Goal: Check status: Check status

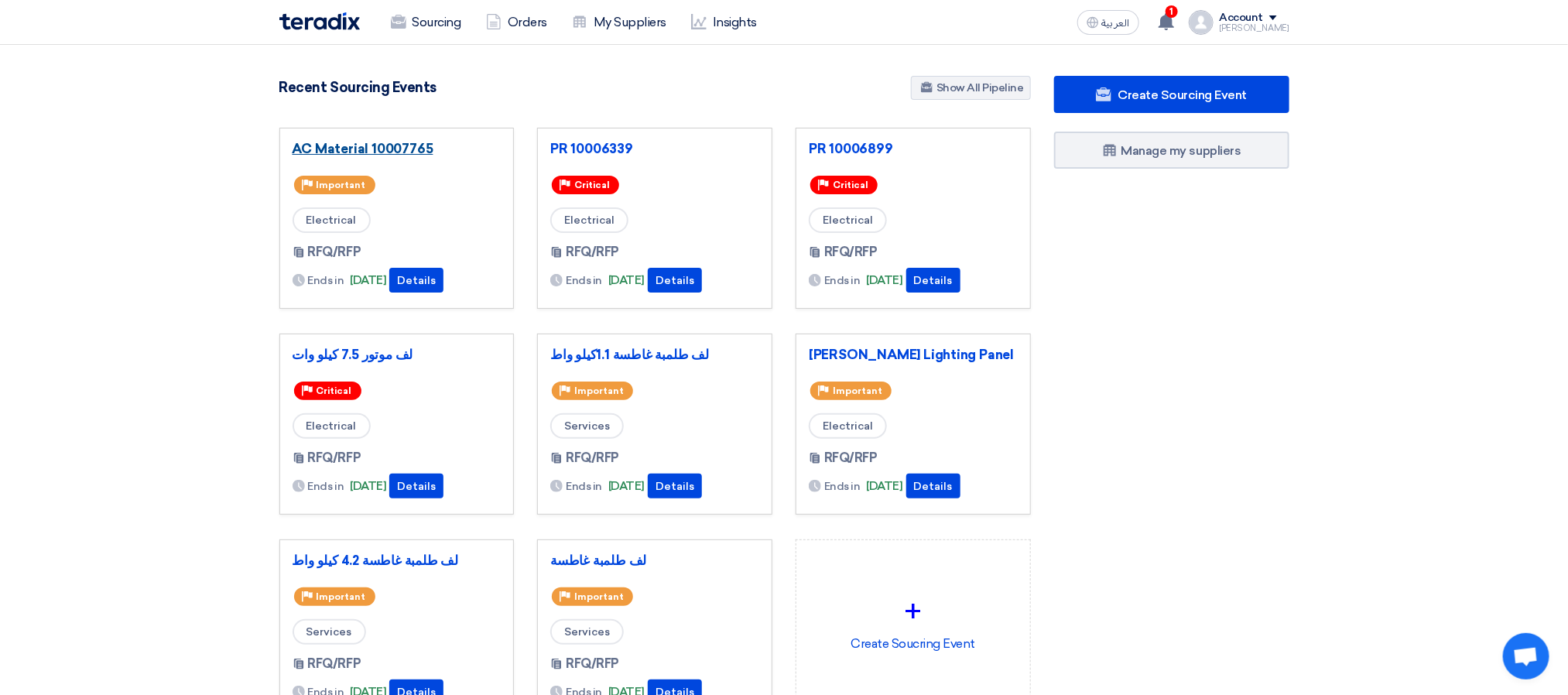
drag, startPoint x: 0, startPoint y: 0, endPoint x: 413, endPoint y: 146, distance: 438.0
click at [413, 146] on link "AC Material 10007765" at bounding box center [396, 149] width 209 height 15
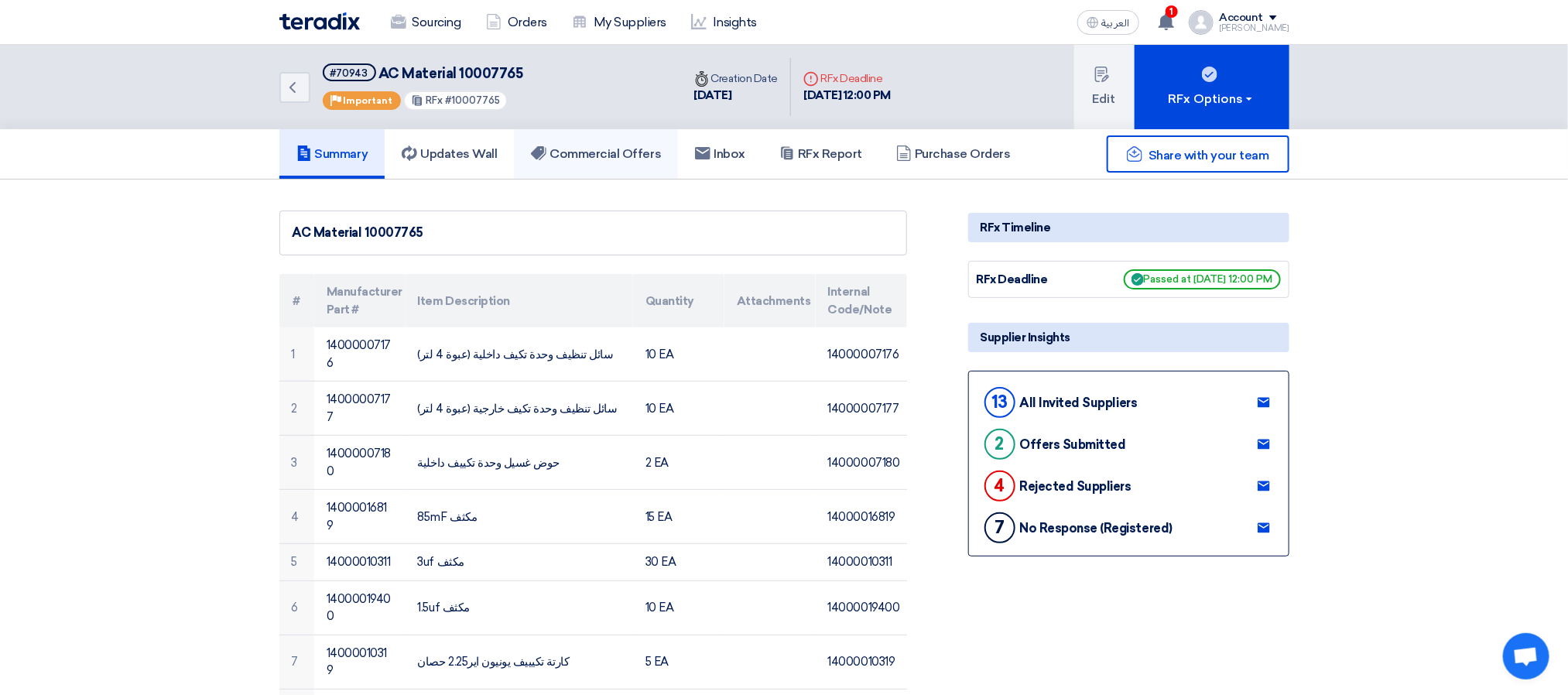
click at [583, 143] on link "Commercial Offers" at bounding box center [596, 154] width 164 height 50
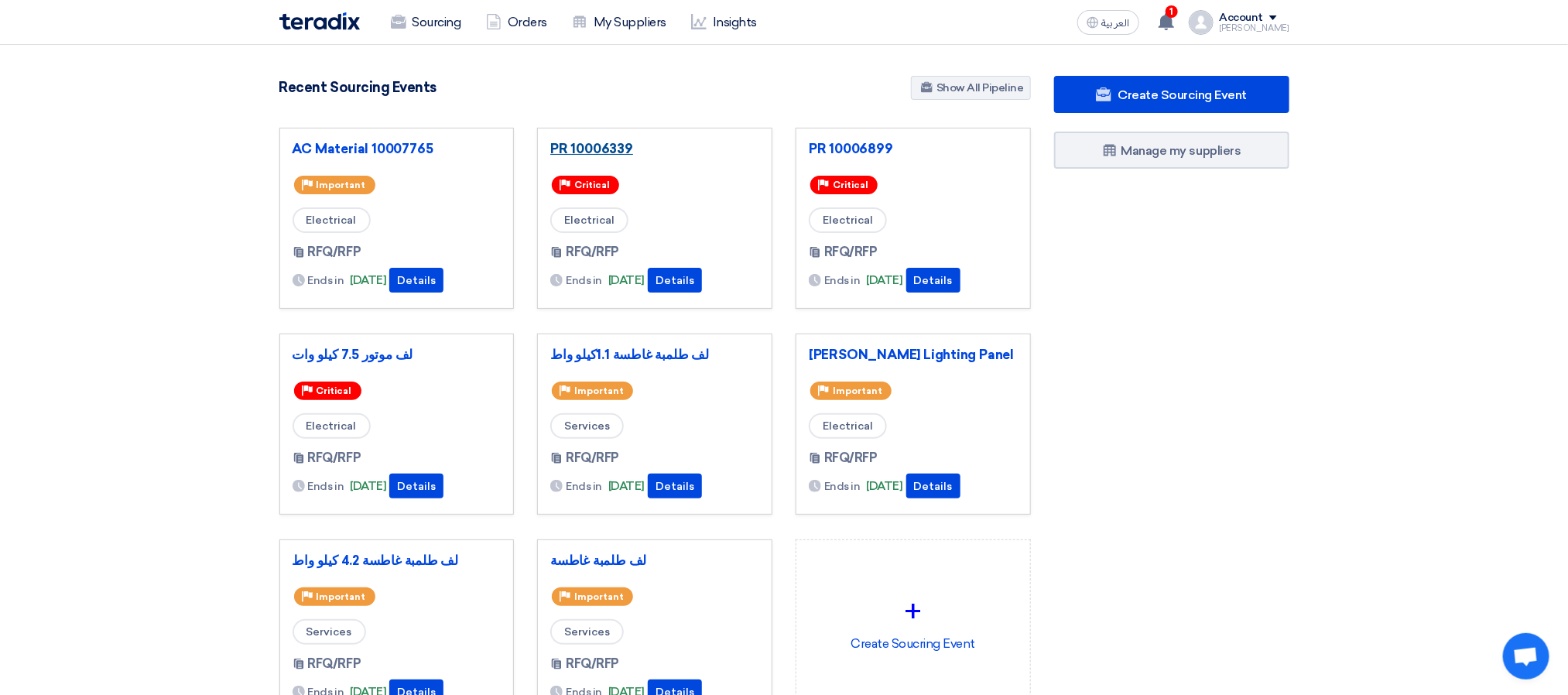
click at [585, 154] on link "PR 10006339" at bounding box center [654, 149] width 209 height 15
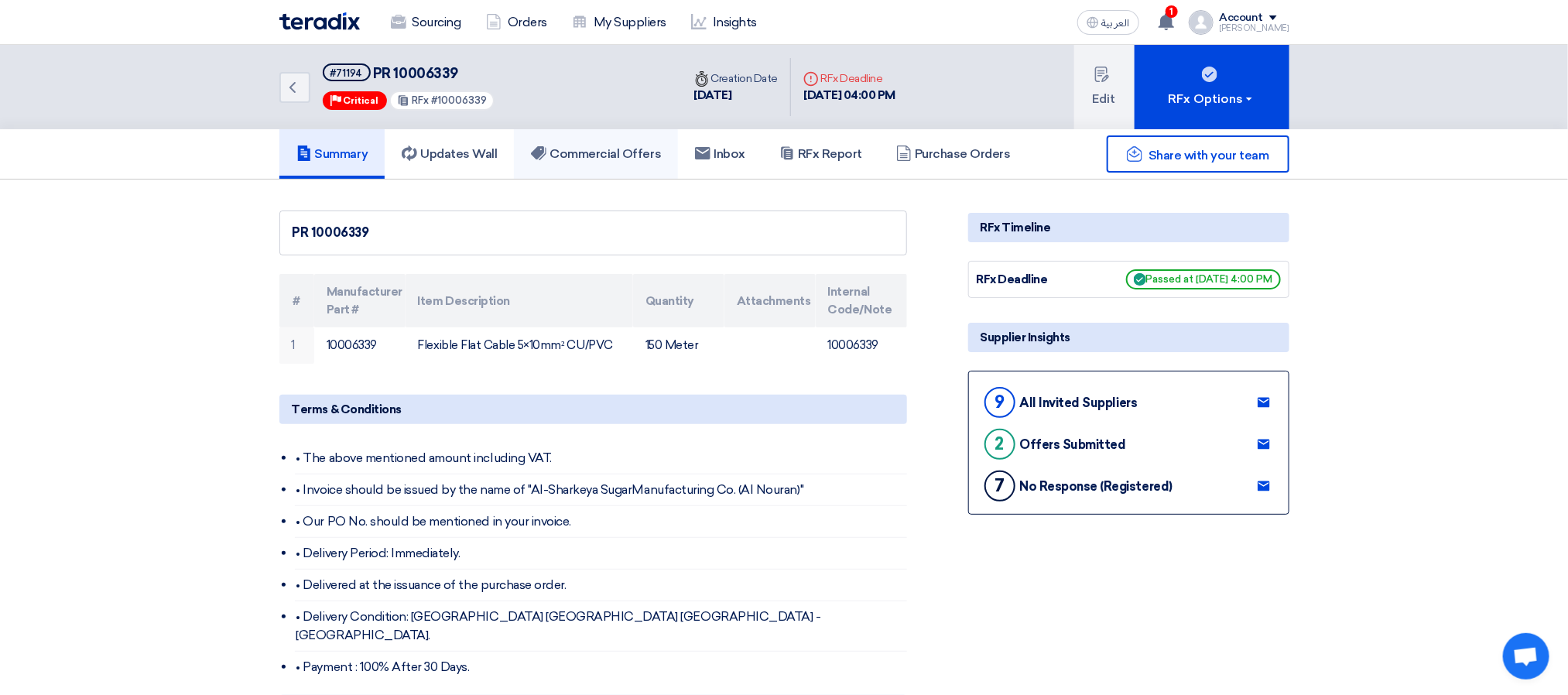
click at [616, 166] on link "Commercial Offers" at bounding box center [596, 154] width 164 height 50
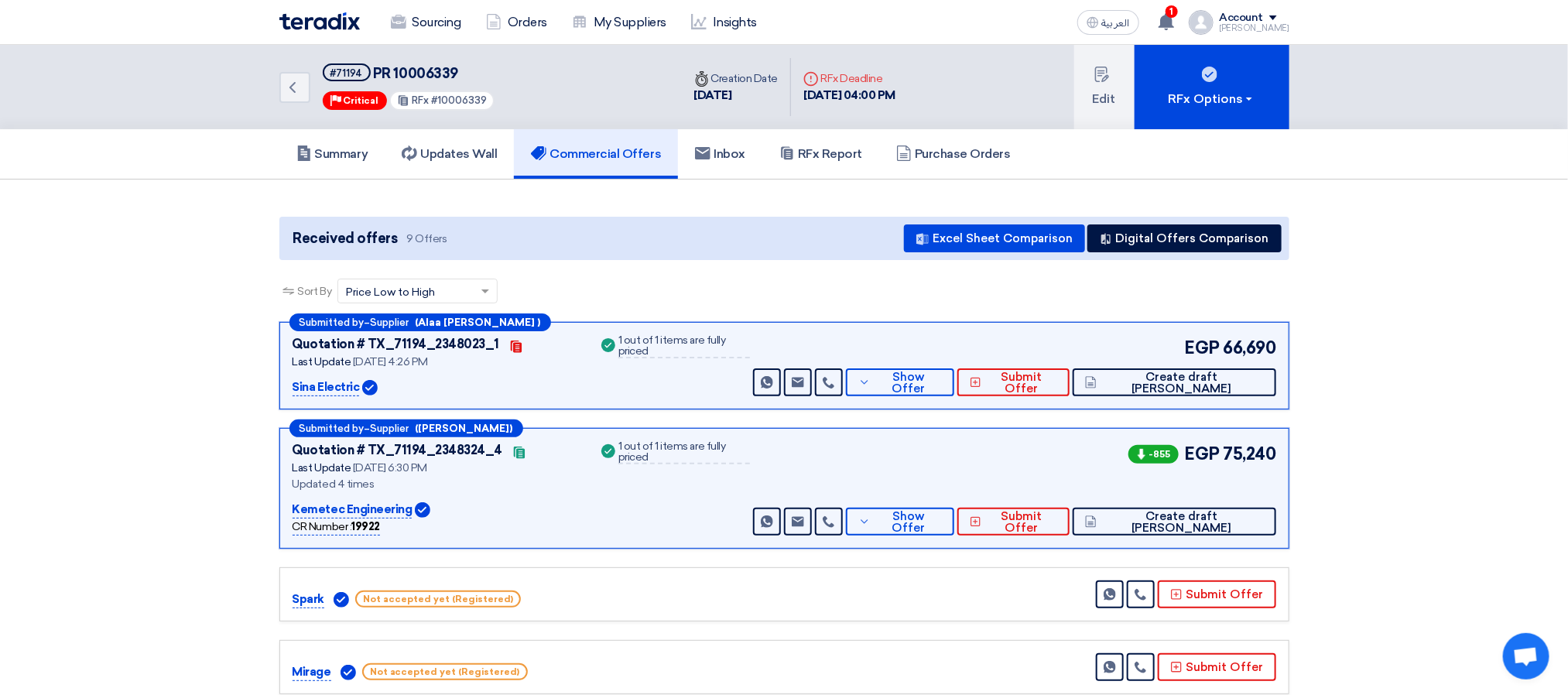
click at [1043, 279] on div "Sort By Sort by × Price Low to High ×" at bounding box center [785, 300] width 1010 height 43
click at [906, 300] on div "Sort By Sort by × Price Low to High ×" at bounding box center [785, 300] width 1010 height 43
click at [519, 550] on div "Submitted by – Supplier (Alaa [PERSON_NAME] ) Quotation # TX_71194_2348023_1 Co…" at bounding box center [784, 700] width 1033 height 757
click at [885, 281] on div "Sort By Sort by × Price Low to High ×" at bounding box center [785, 300] width 1010 height 43
click at [752, 293] on div "Sort By Sort by × Price Low to High ×" at bounding box center [785, 300] width 1010 height 43
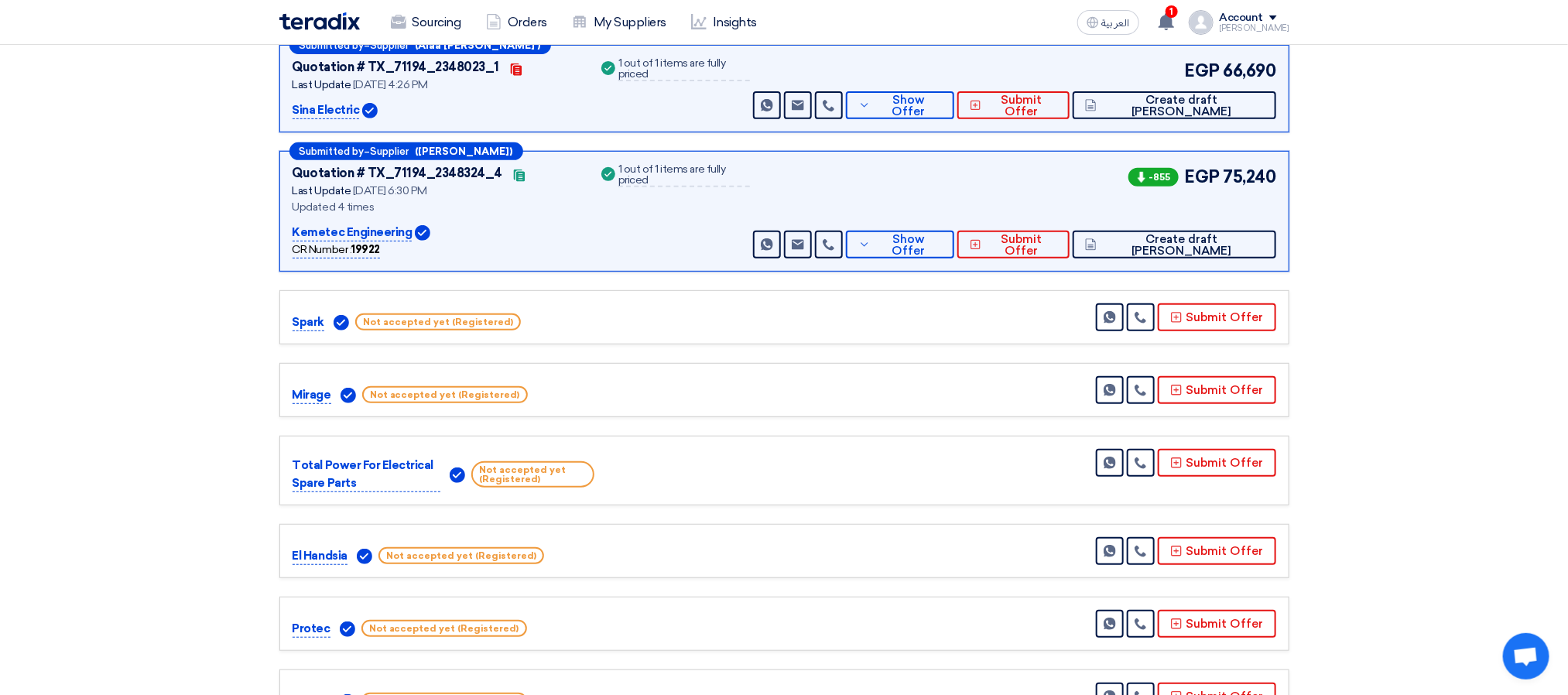
scroll to position [232, 0]
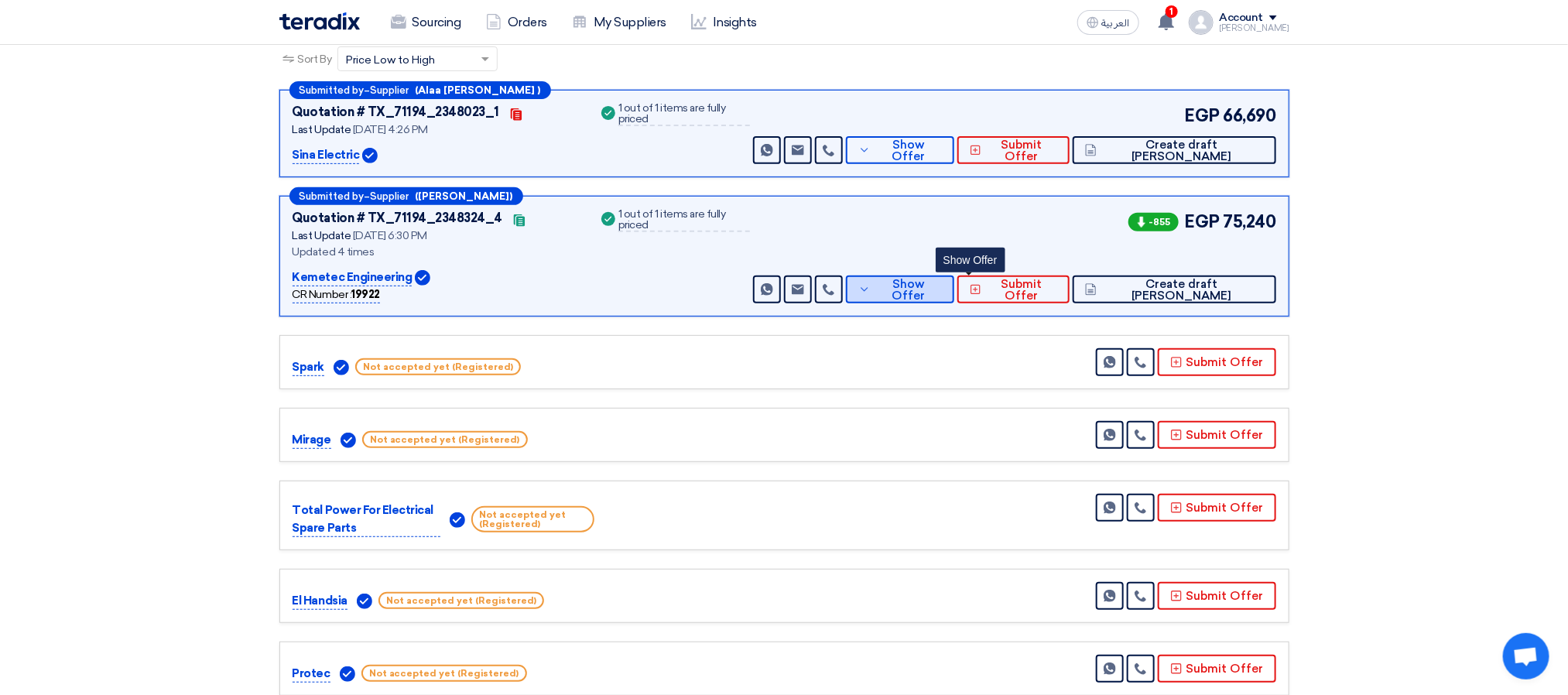
click at [955, 276] on button "Show Offer" at bounding box center [900, 289] width 108 height 28
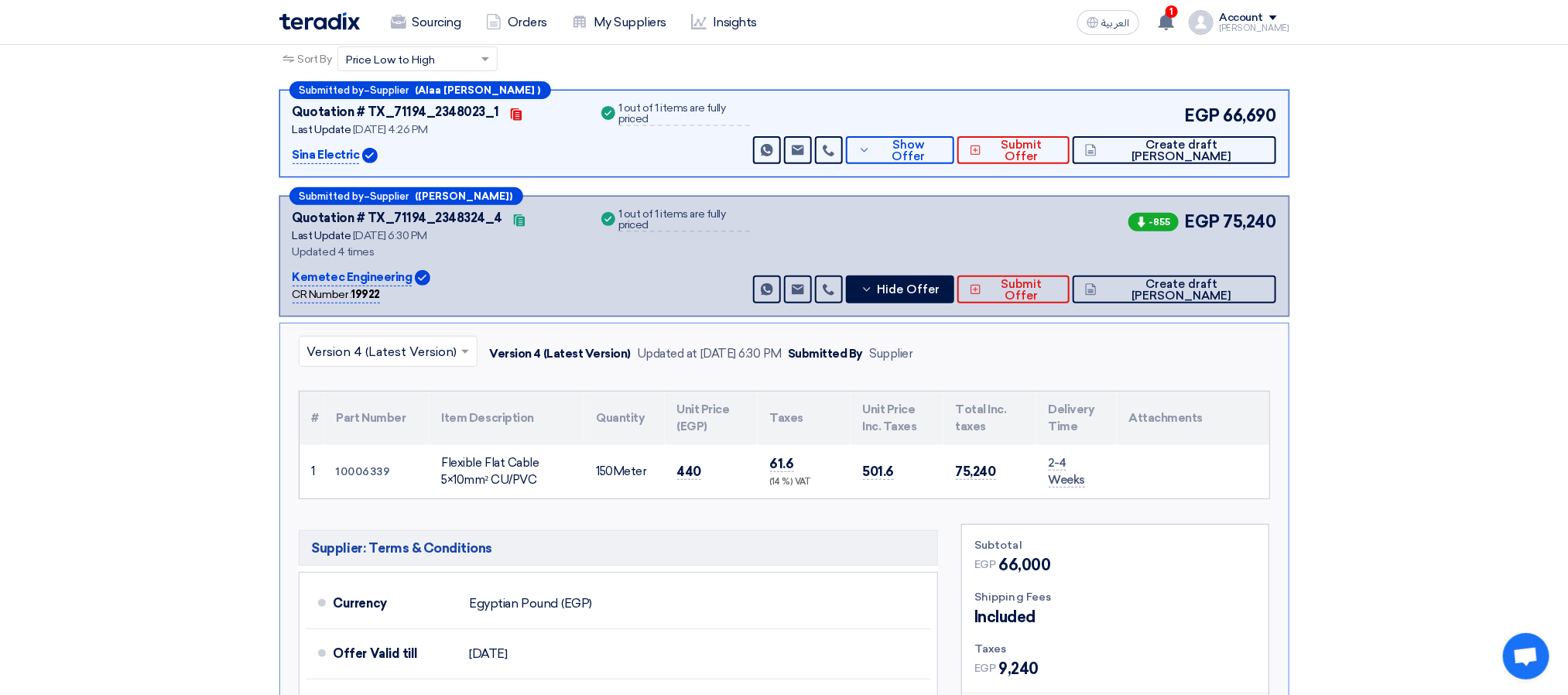
click at [950, 272] on div "-855 EGP 75,240 Send Message Send Message" at bounding box center [1013, 256] width 525 height 95
click at [939, 284] on span "Hide Offer" at bounding box center [908, 290] width 63 height 12
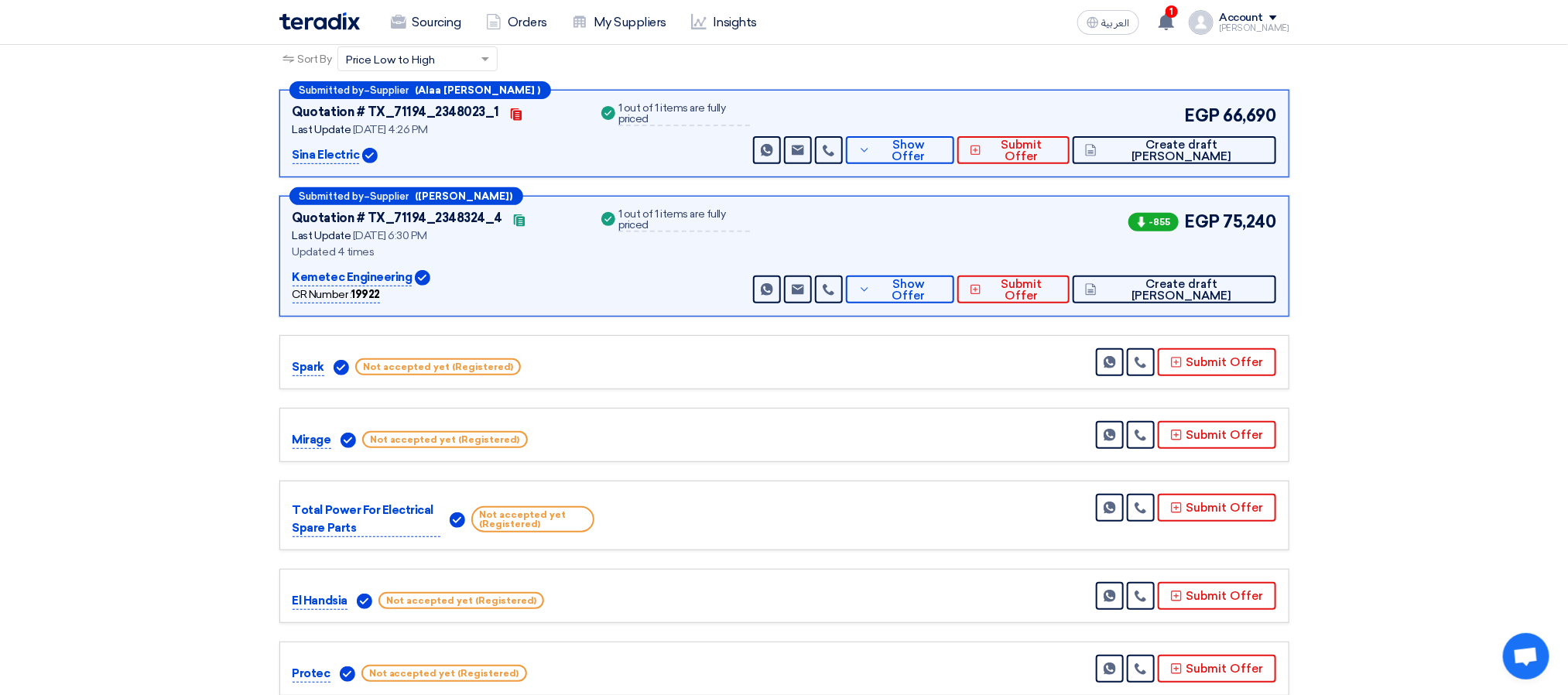
click at [736, 353] on div "Spark Not accepted yet (Registered) Send Message" at bounding box center [784, 361] width 983 height 28
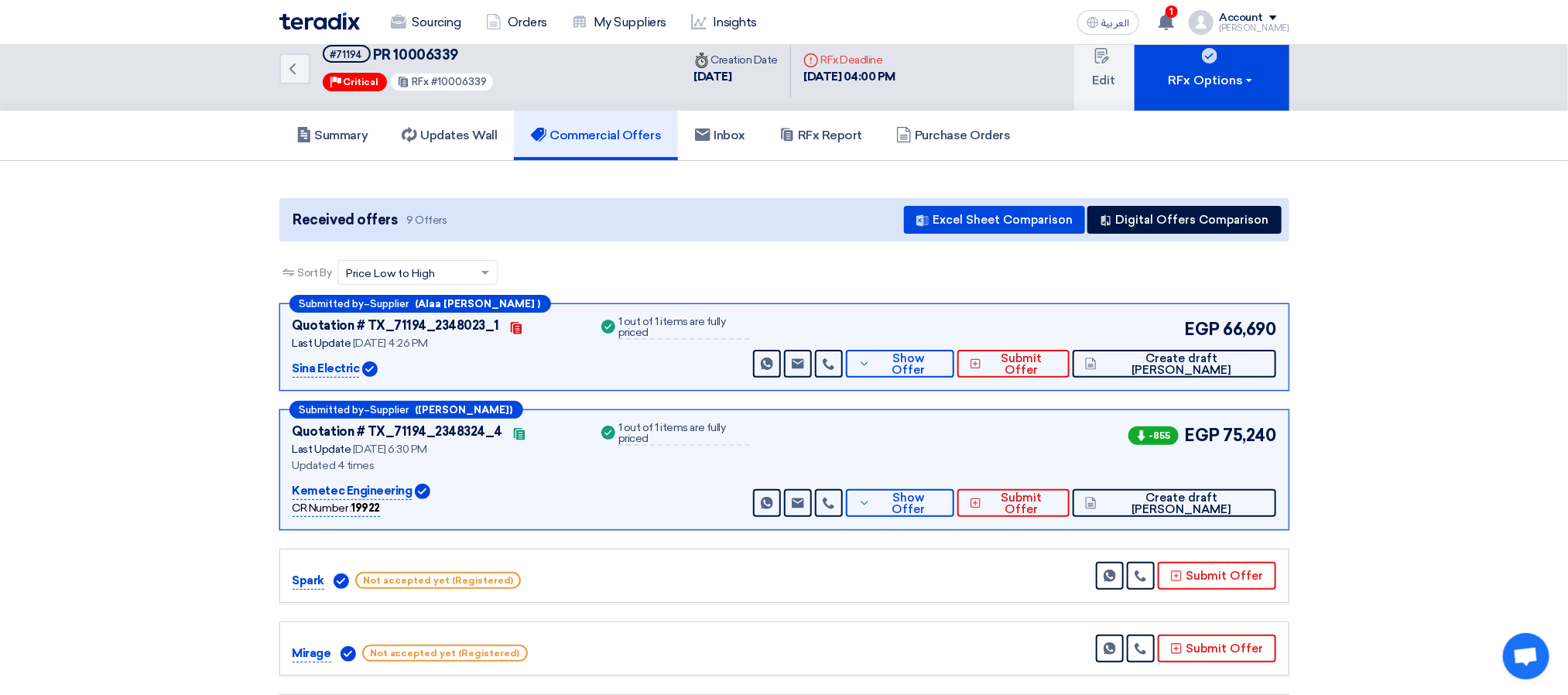
scroll to position [0, 0]
